Goal: Find contact information: Find contact information

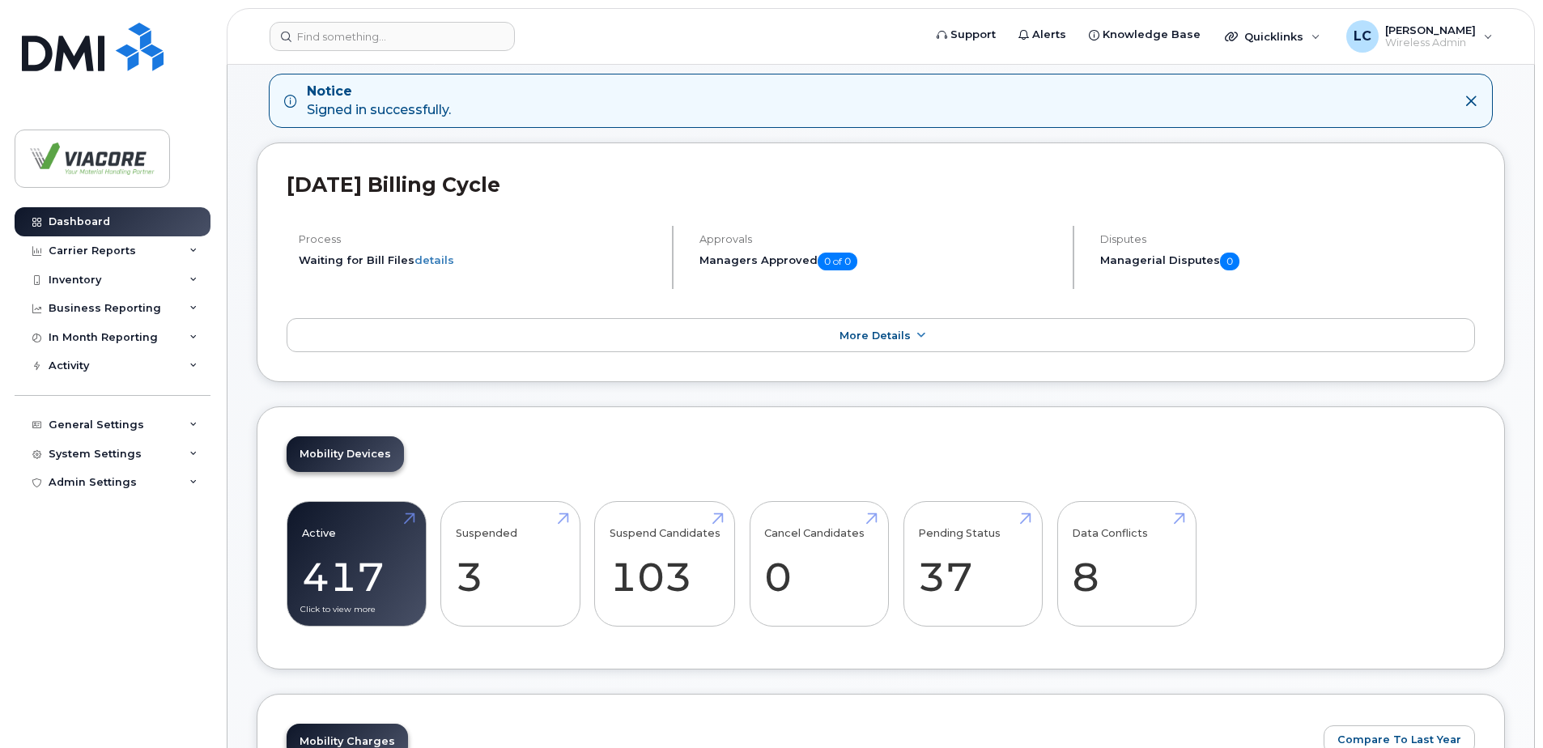
scroll to position [162, 0]
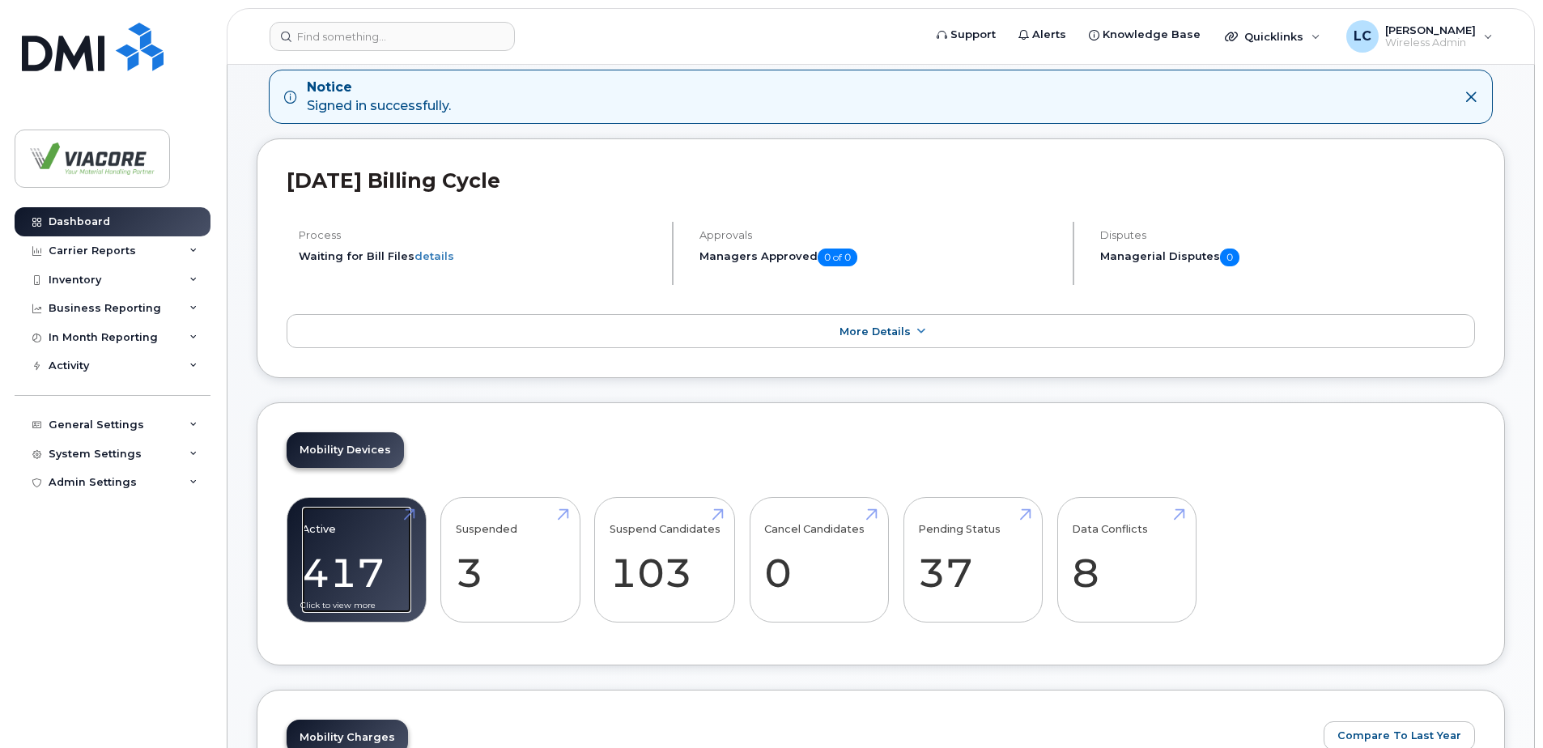
click at [382, 542] on link "Active 417" at bounding box center [356, 560] width 109 height 107
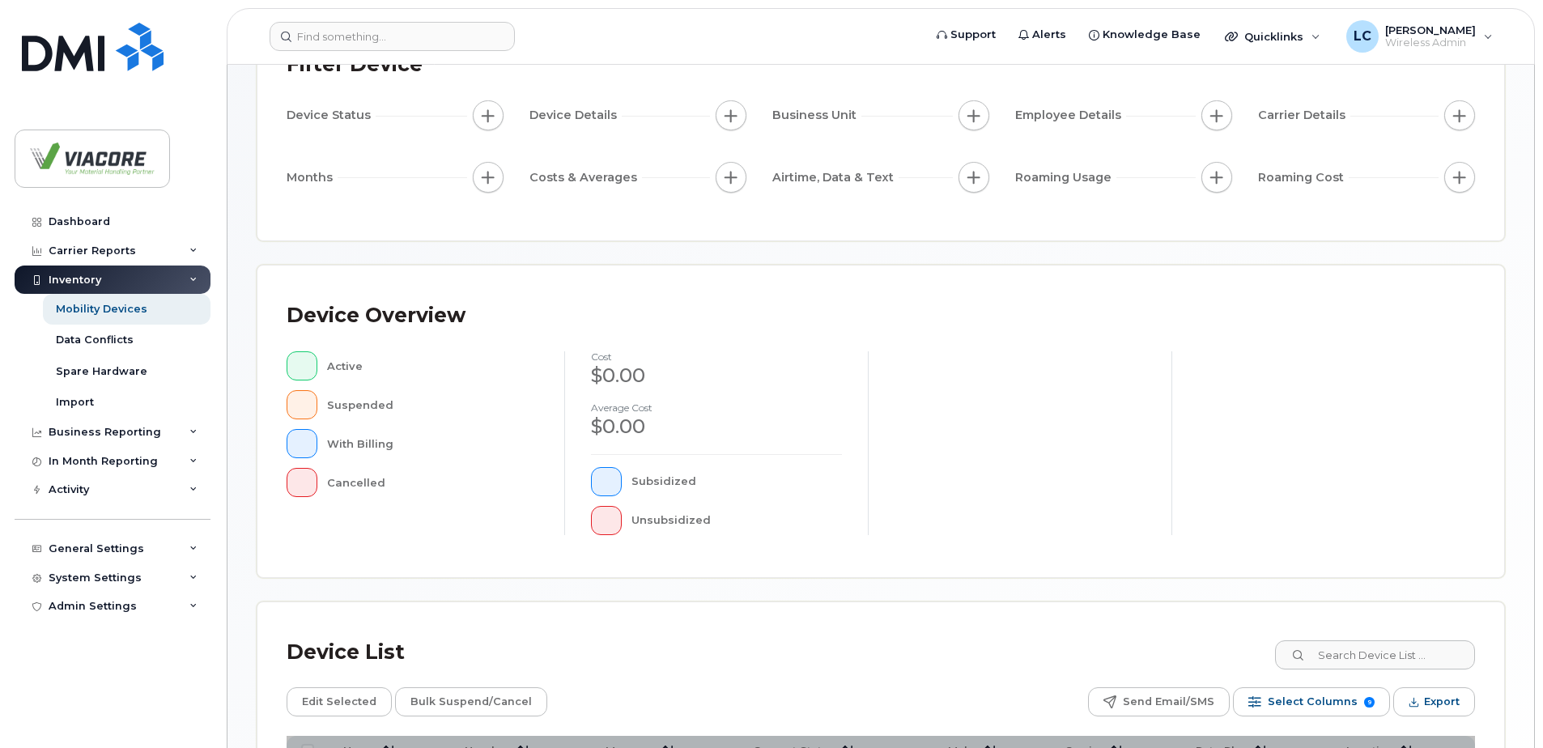
scroll to position [243, 0]
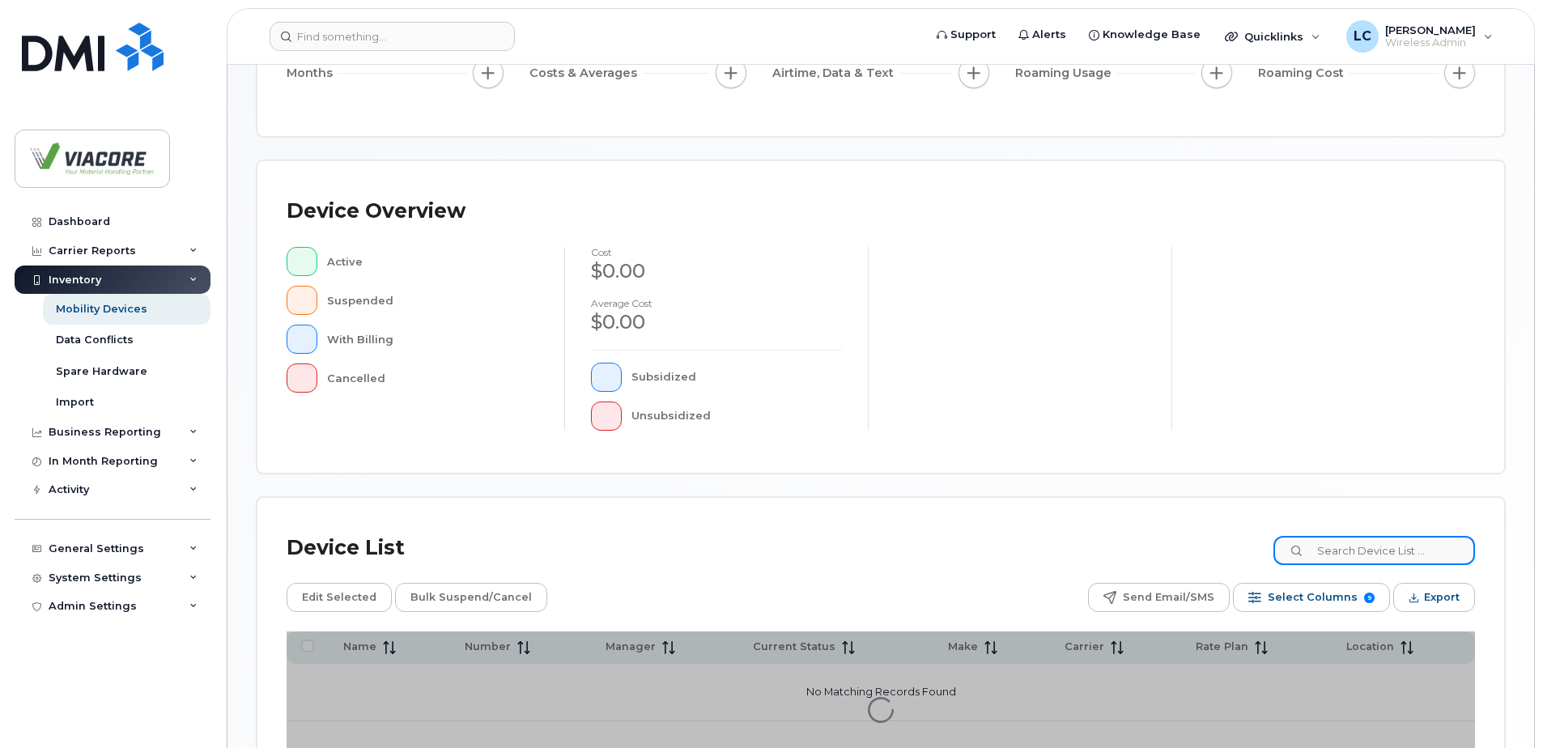
click at [1342, 546] on input at bounding box center [1374, 550] width 202 height 29
type input "m"
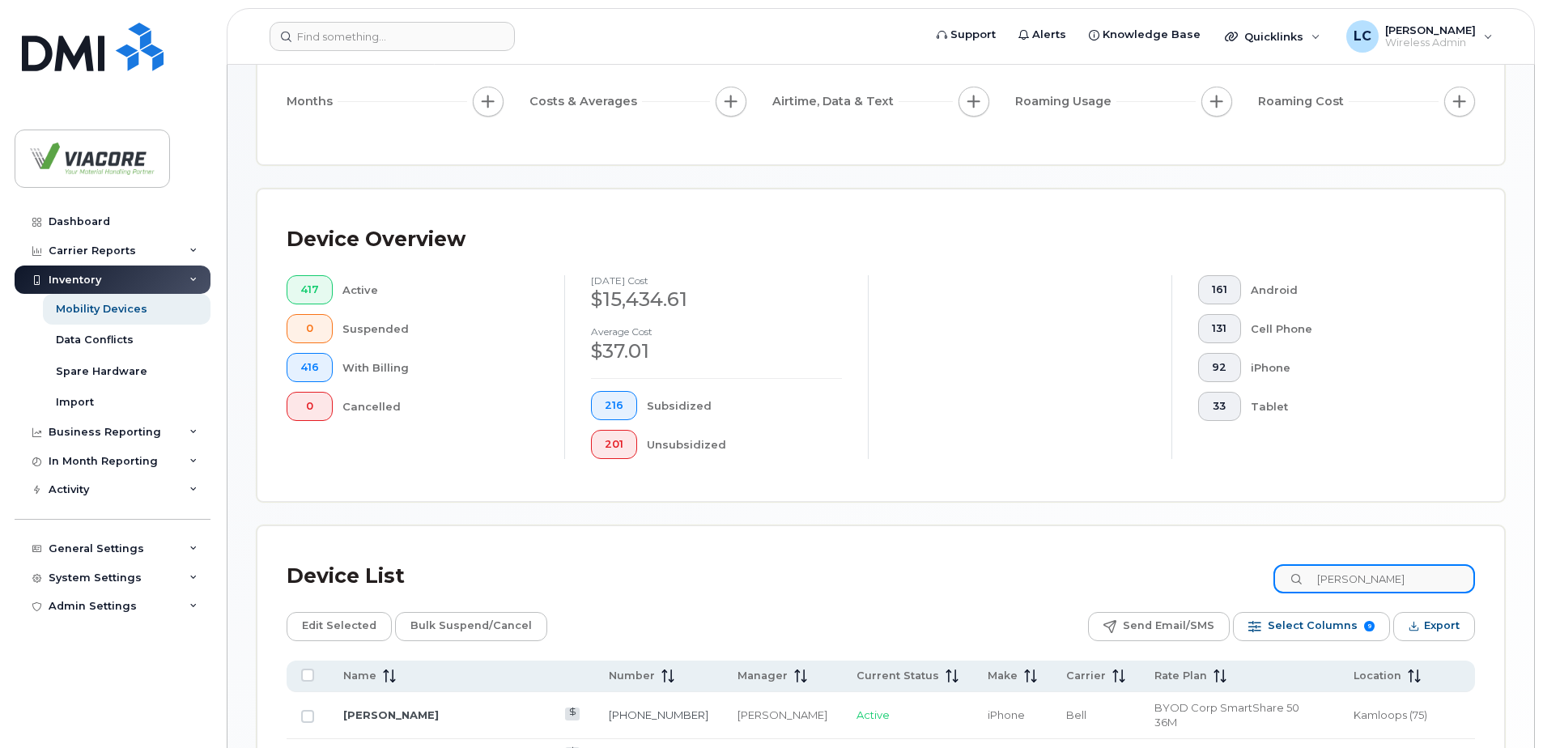
type input "steve"
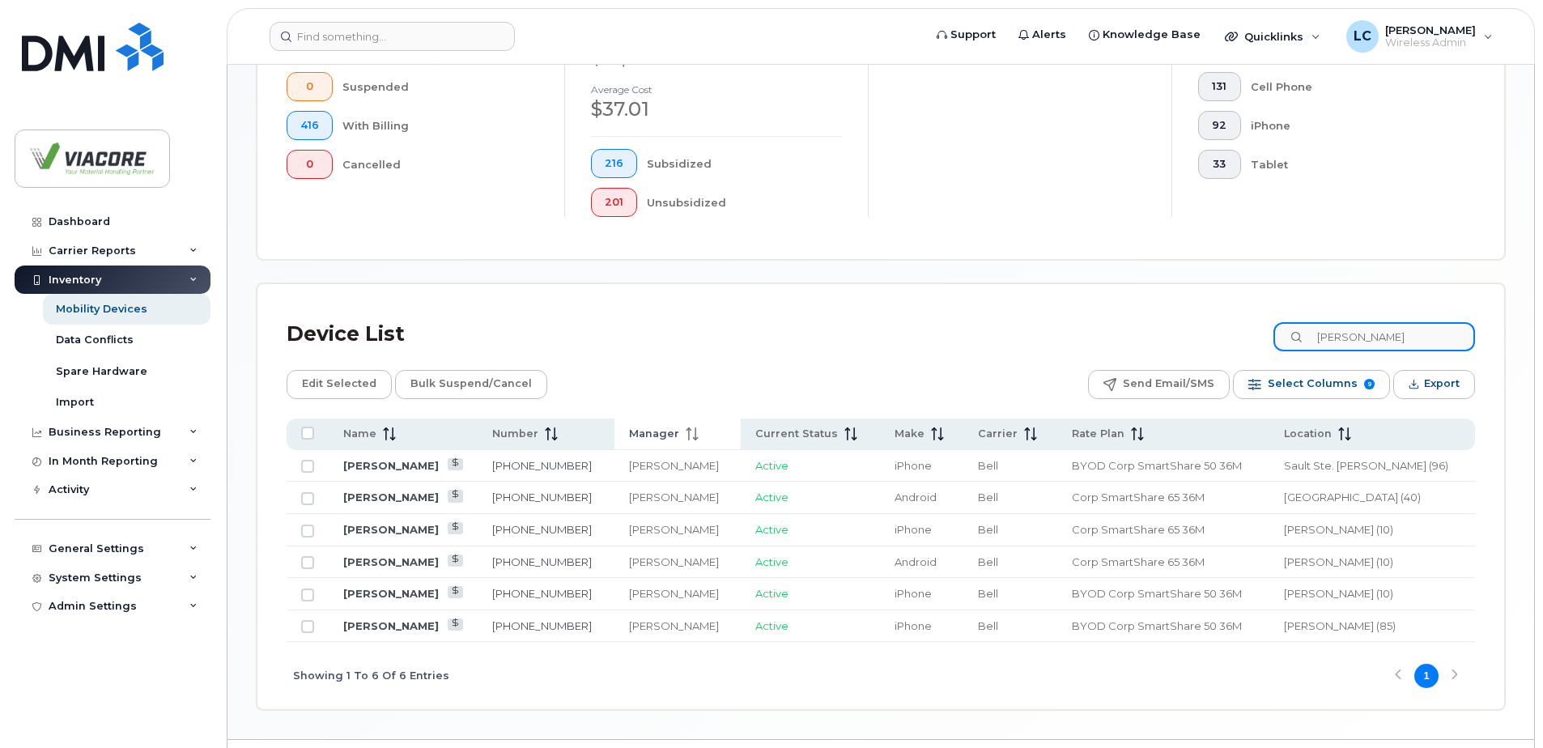
scroll to position [486, 0]
click at [394, 594] on link "Steve Martin" at bounding box center [391, 592] width 96 height 13
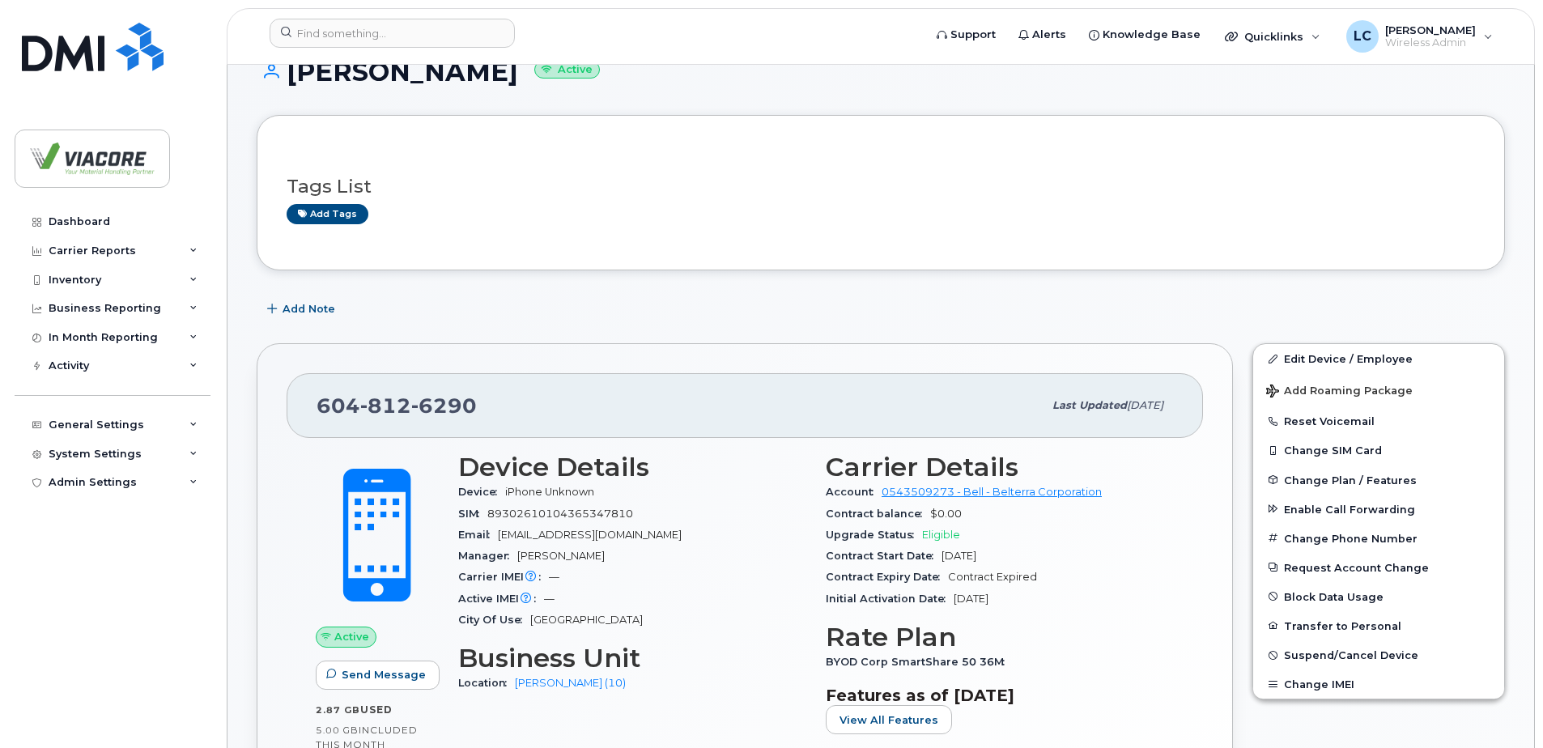
scroll to position [243, 0]
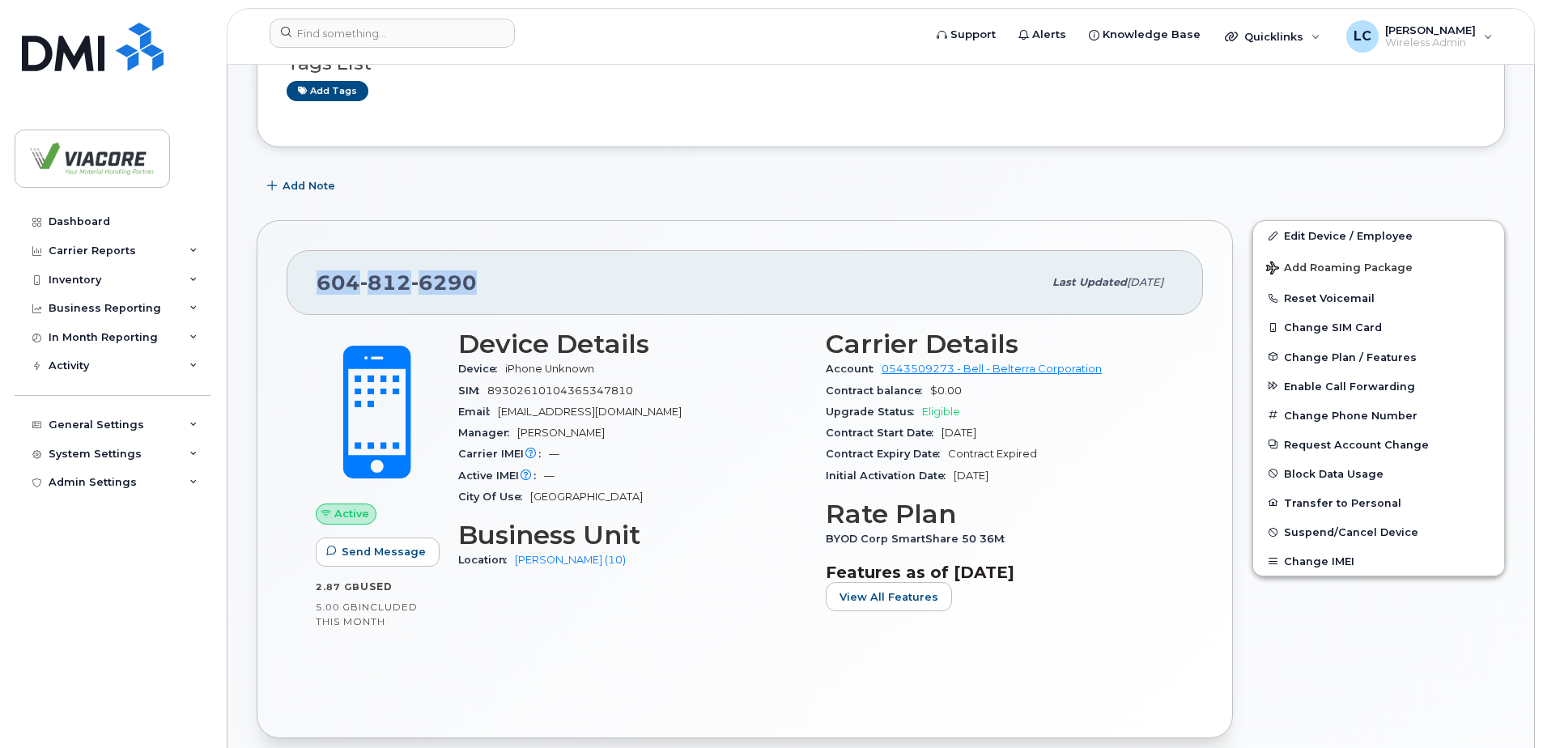
drag, startPoint x: 457, startPoint y: 282, endPoint x: 279, endPoint y: 297, distance: 177.9
click at [278, 295] on div "[PHONE_NUMBER] Last updated [DATE] Active Send Message 2.87 GB  used 5.00 GB  i…" at bounding box center [745, 479] width 976 height 518
copy span "[PHONE_NUMBER]"
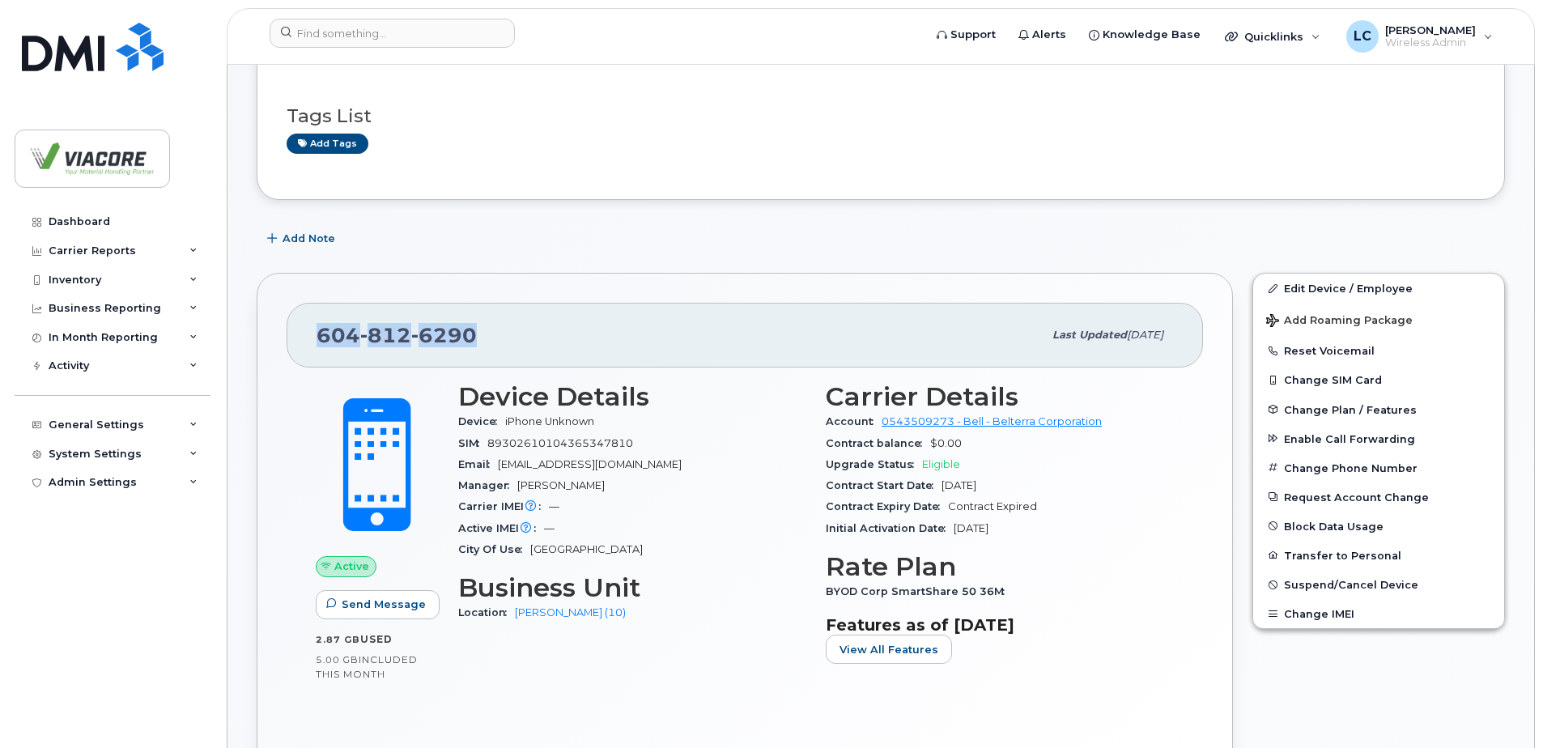
scroll to position [162, 0]
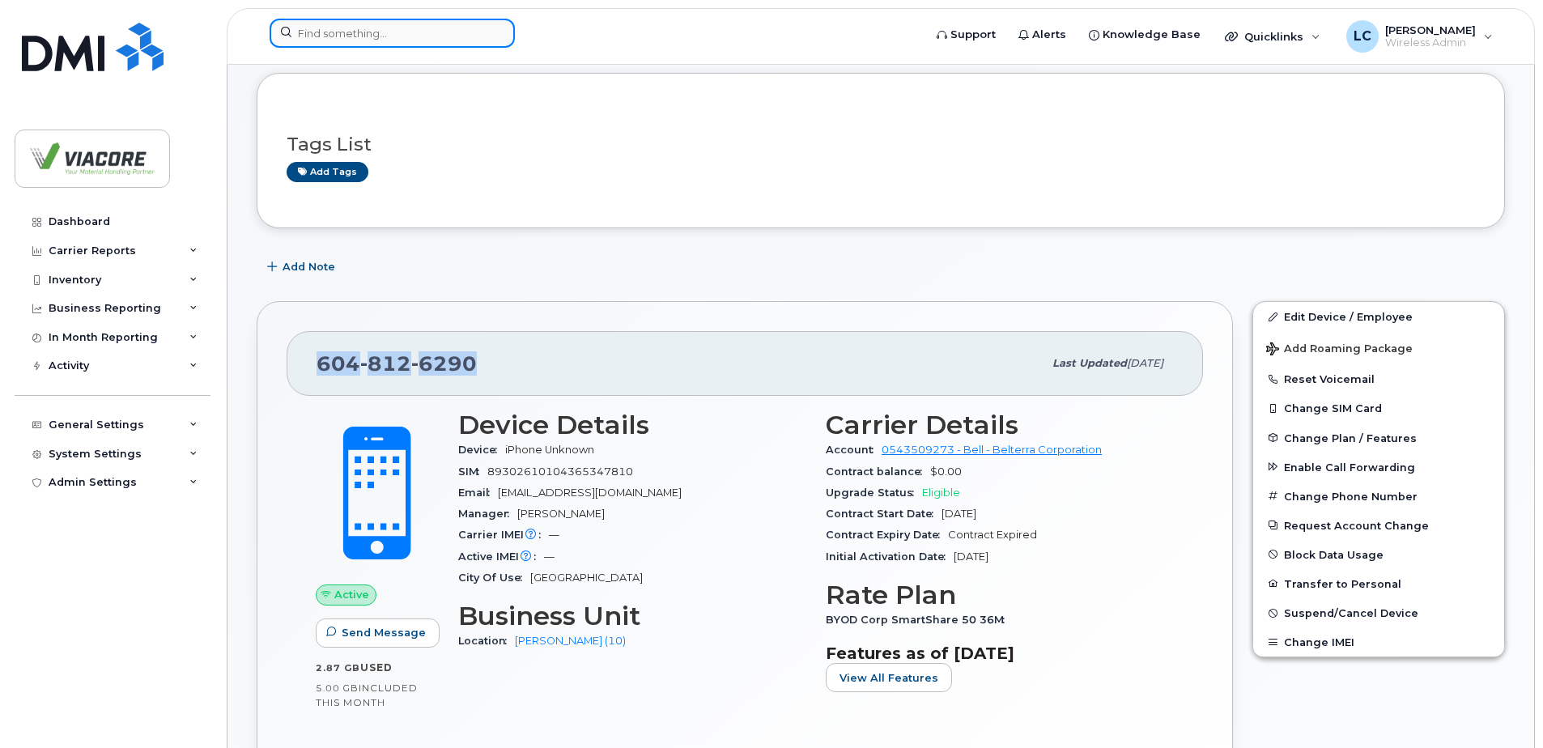
click at [380, 37] on input at bounding box center [392, 33] width 245 height 29
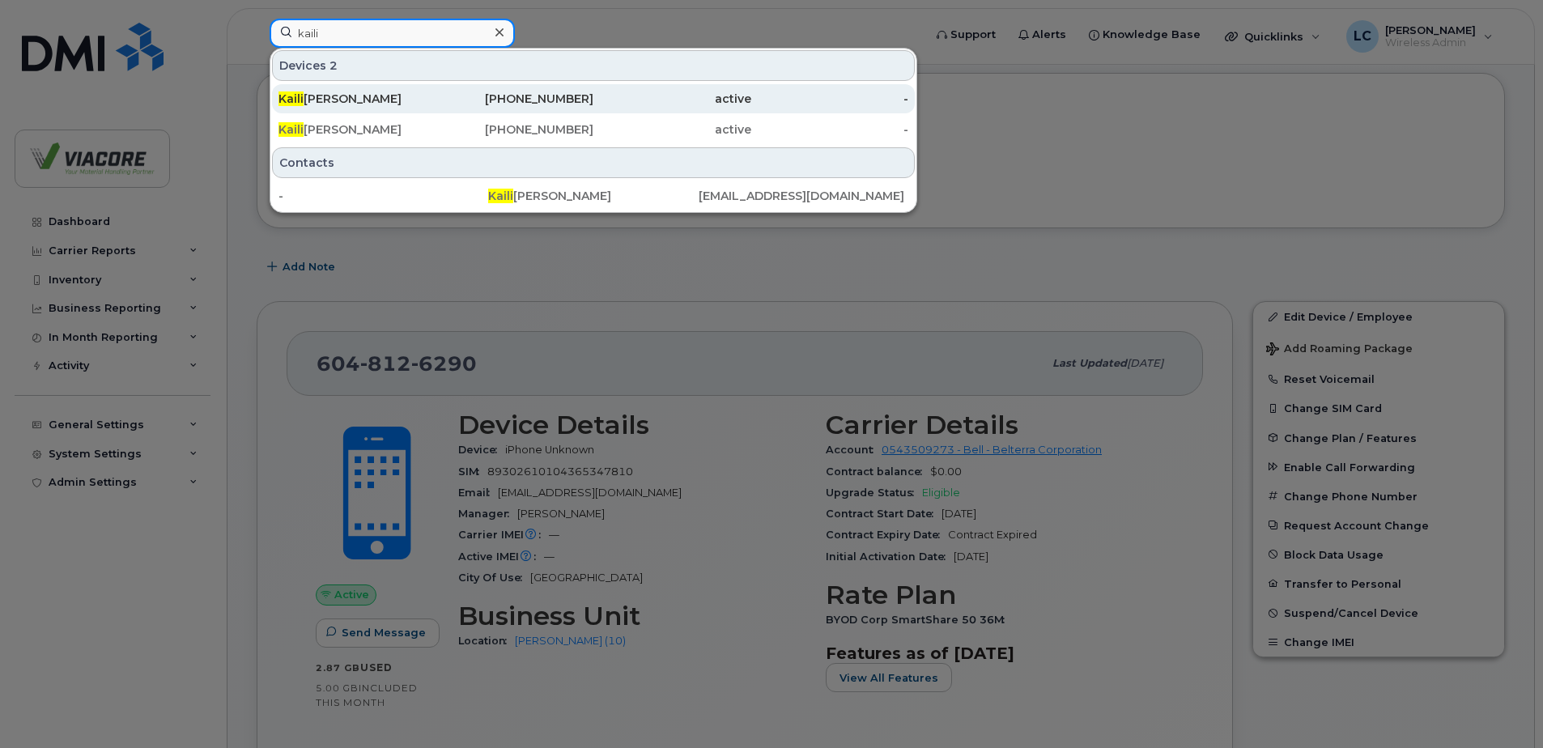
type input "kaili"
click at [332, 98] on div "Kaili Hagel" at bounding box center [357, 99] width 158 height 16
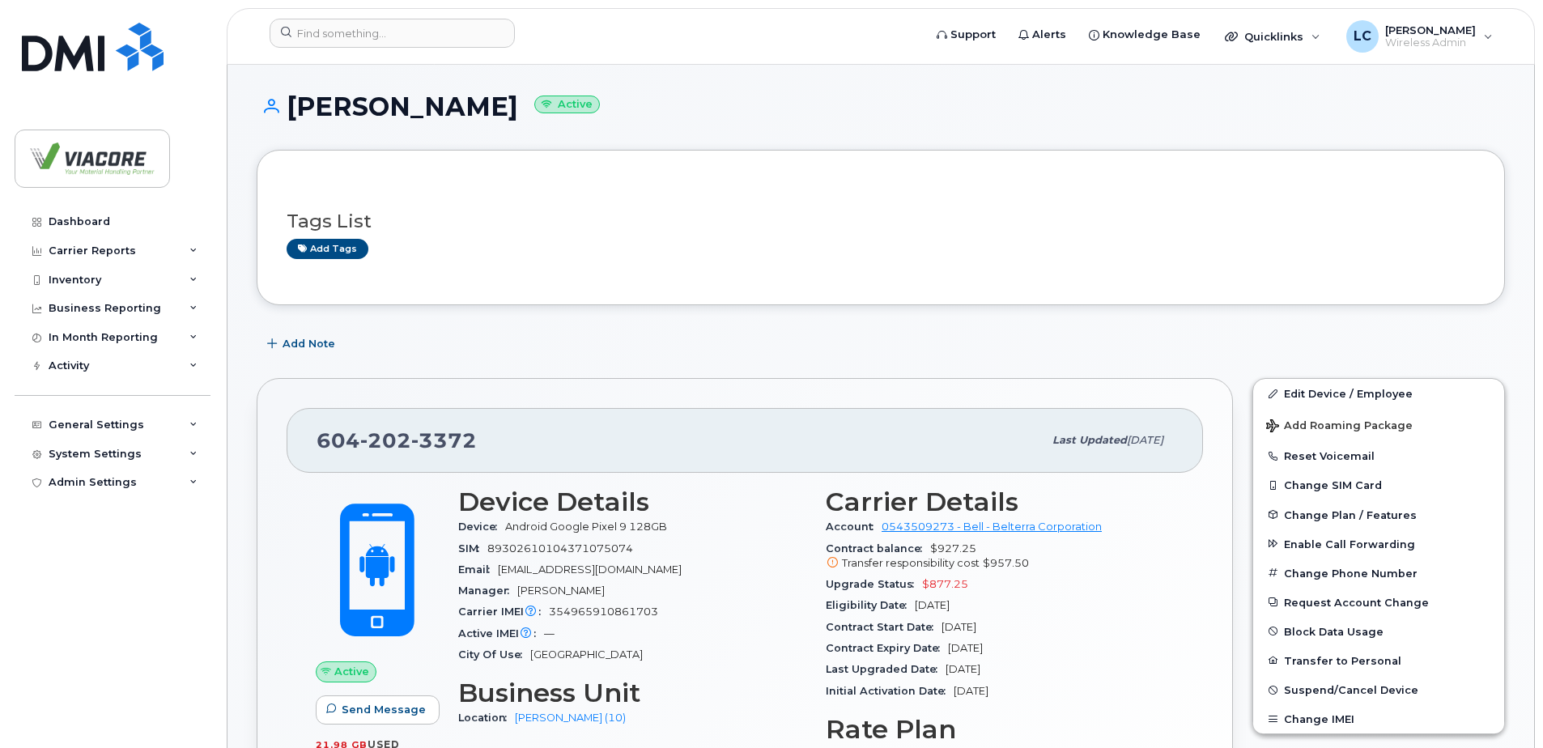
scroll to position [81, 0]
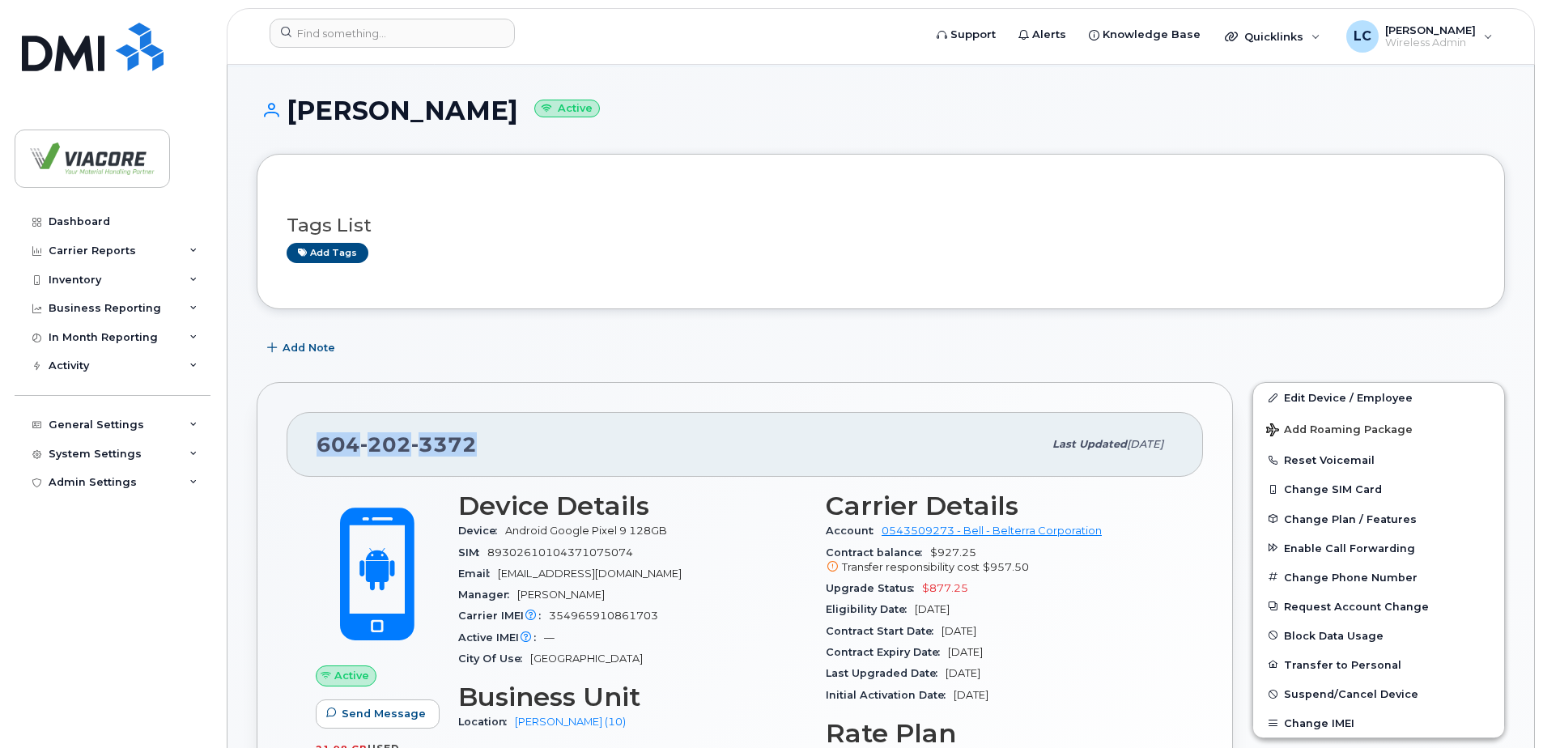
drag, startPoint x: 489, startPoint y: 442, endPoint x: 235, endPoint y: 423, distance: 254.8
click at [485, 453] on div "604 202 3372" at bounding box center [679, 444] width 726 height 34
drag, startPoint x: 492, startPoint y: 442, endPoint x: 308, endPoint y: 448, distance: 184.6
click at [308, 448] on div "604 202 3372 Last updated Sep 05, 2025" at bounding box center [745, 444] width 916 height 65
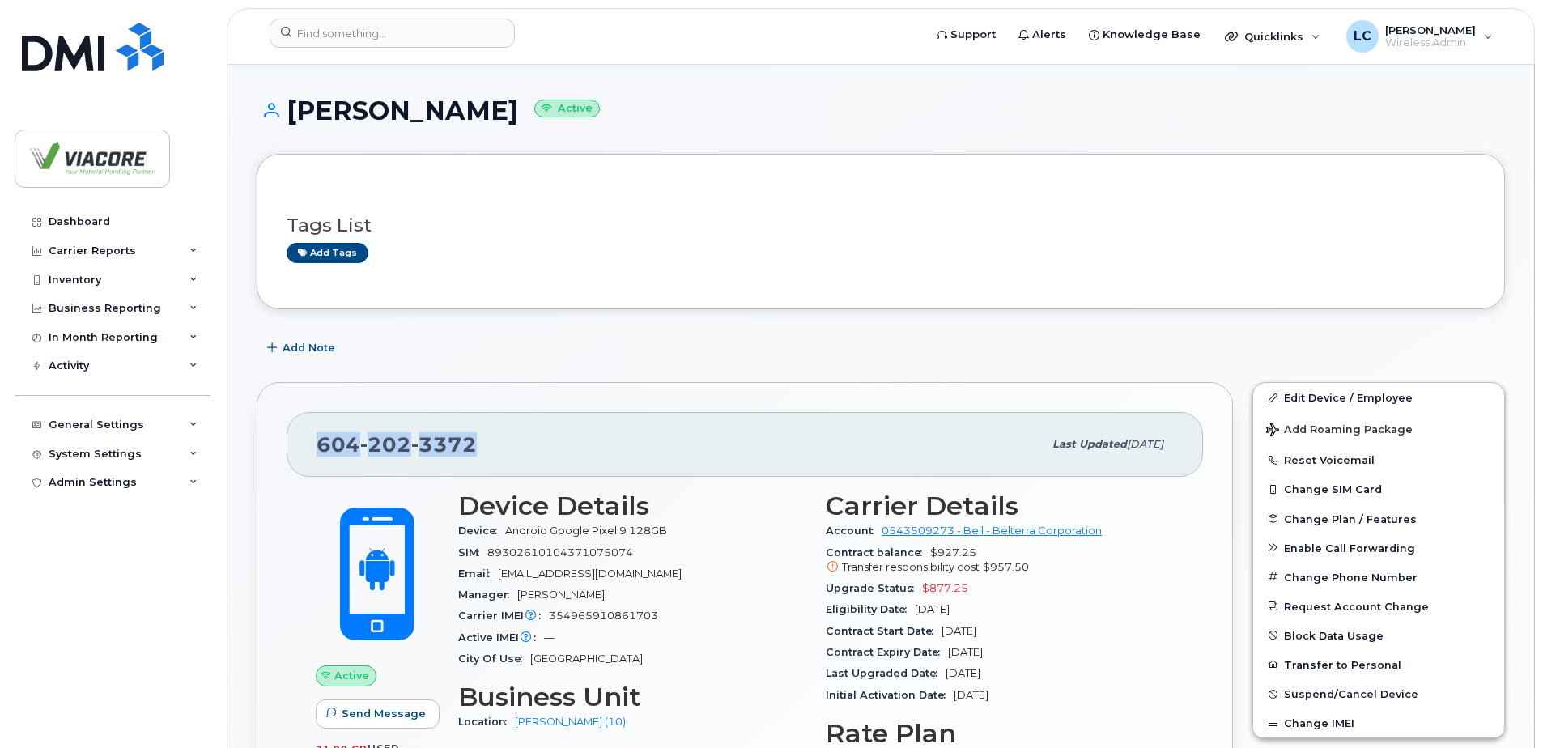
copy span "604 202 3372"
